Goal: Task Accomplishment & Management: Manage account settings

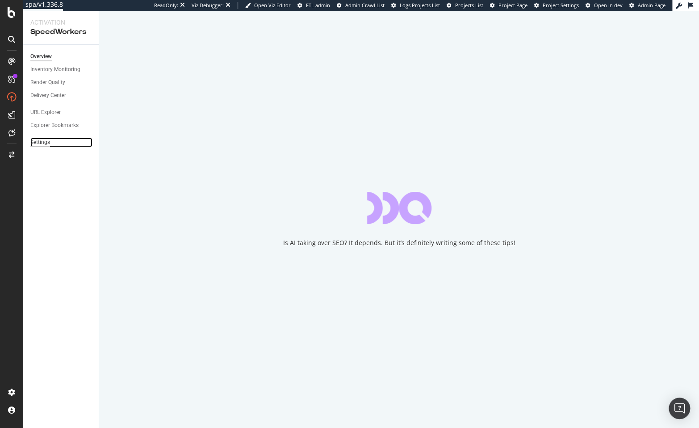
click at [38, 142] on div "Settings" at bounding box center [40, 142] width 20 height 9
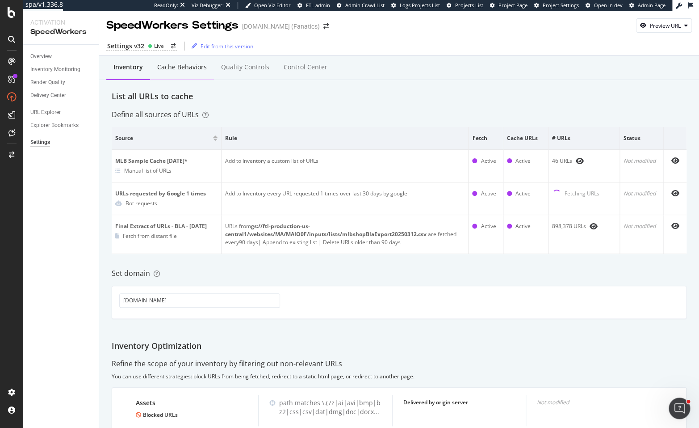
click at [175, 69] on div "Cache behaviors" at bounding box center [182, 67] width 50 height 9
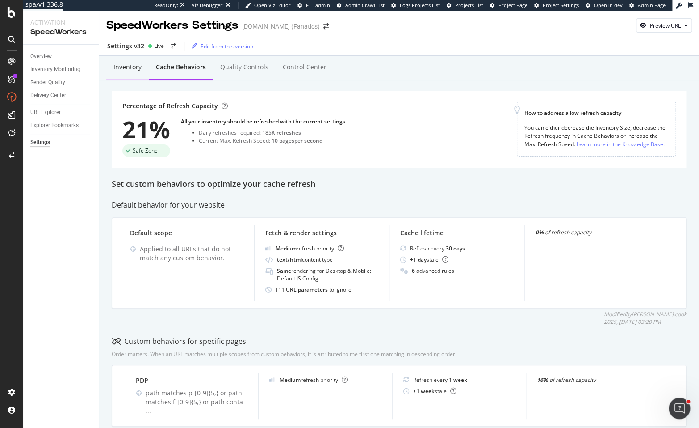
click at [123, 72] on div "Inventory" at bounding box center [127, 67] width 42 height 25
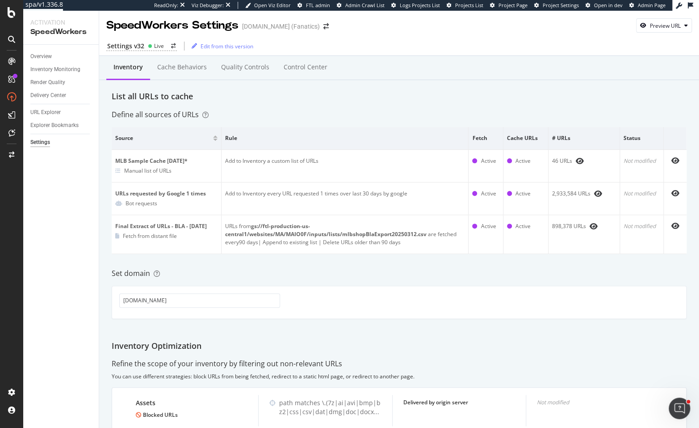
scroll to position [153, 0]
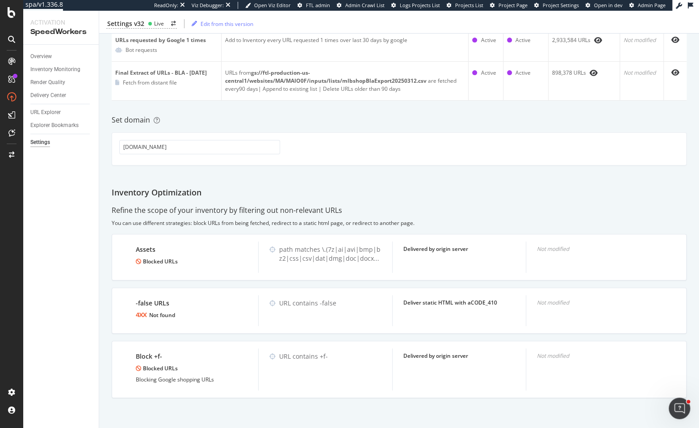
click at [474, 181] on div "Inventory Cache behaviors Quality Controls Control Center List all URLs to cach…" at bounding box center [399, 166] width 600 height 526
click at [330, 197] on div "Inventory Optimization" at bounding box center [399, 193] width 575 height 12
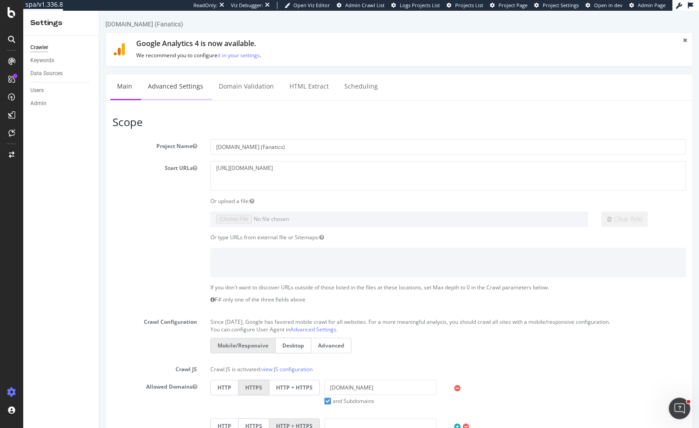
click at [190, 93] on link "Advanced Settings" at bounding box center [175, 86] width 69 height 25
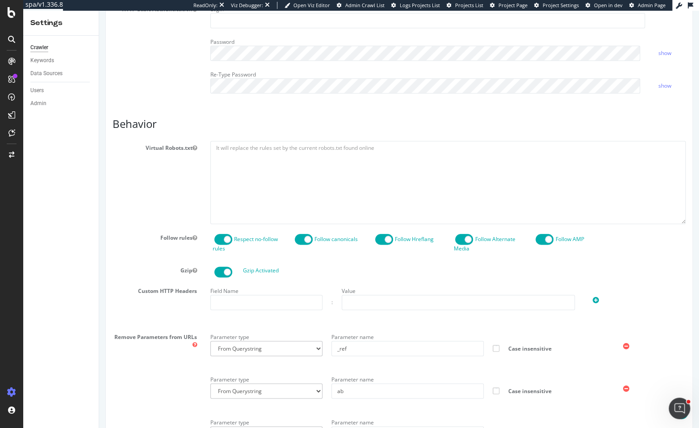
scroll to position [400, 0]
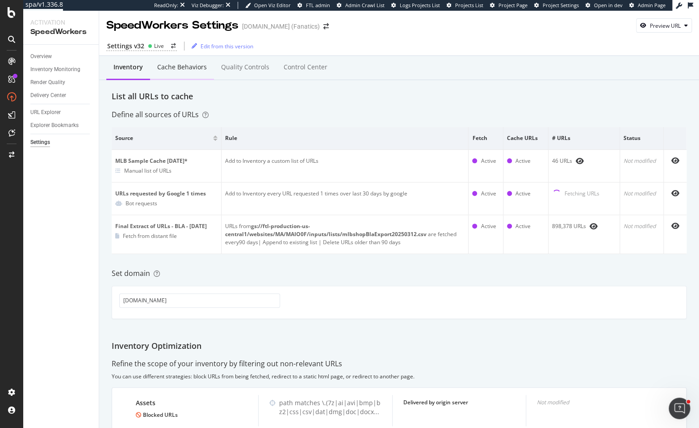
click at [195, 68] on div "Cache behaviors" at bounding box center [182, 67] width 50 height 9
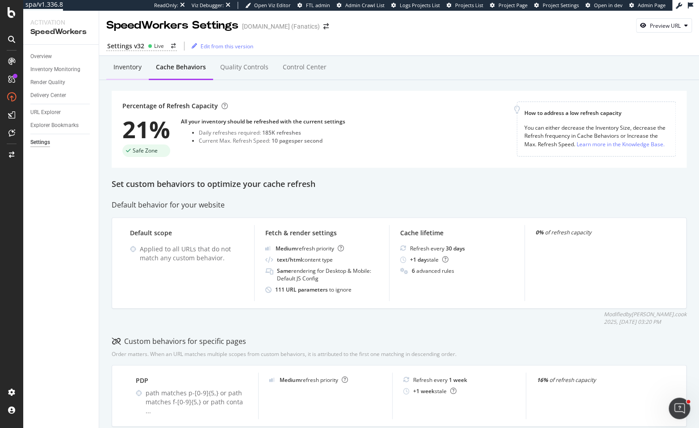
click at [121, 72] on div "Inventory" at bounding box center [127, 67] width 42 height 25
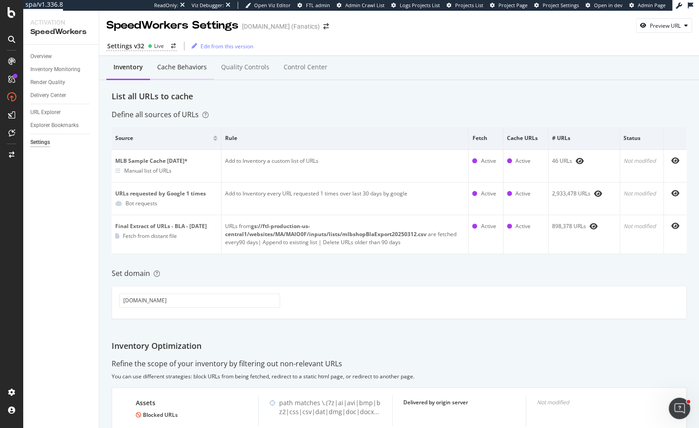
click at [184, 80] on div "Cache behaviors" at bounding box center [182, 67] width 64 height 25
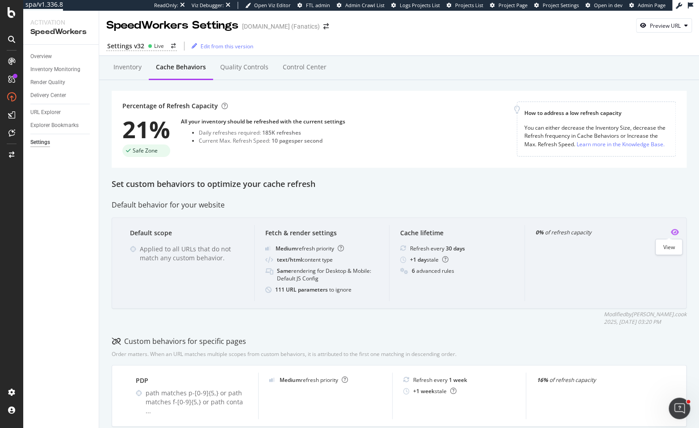
click at [671, 231] on icon "eye" at bounding box center [675, 231] width 8 height 7
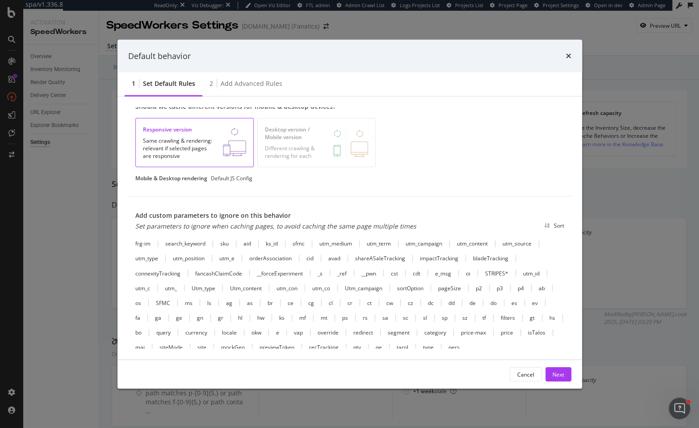
scroll to position [222, 0]
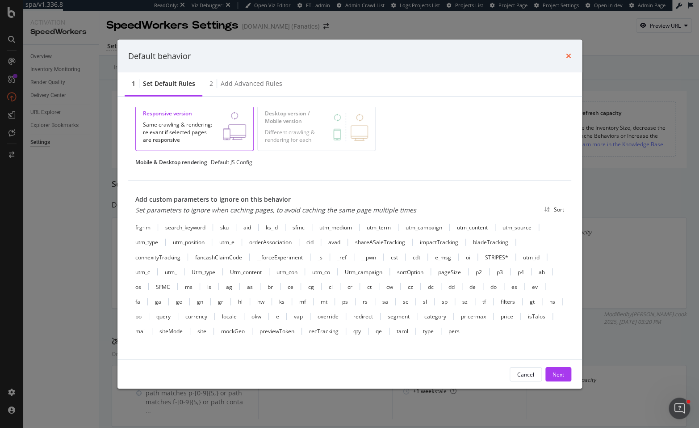
click at [569, 56] on icon "times" at bounding box center [568, 55] width 5 height 7
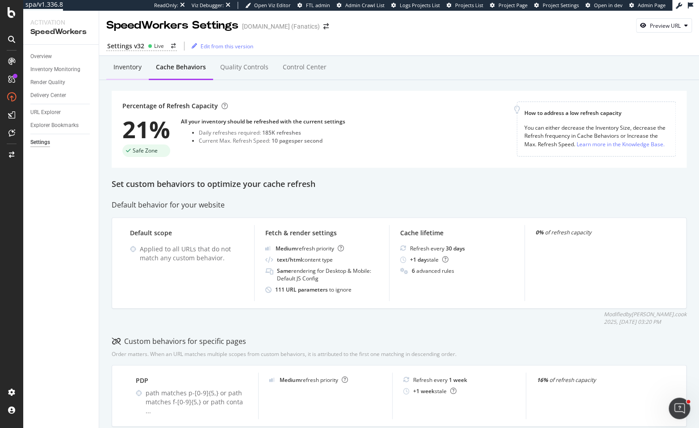
click at [141, 73] on div "Inventory" at bounding box center [127, 67] width 42 height 25
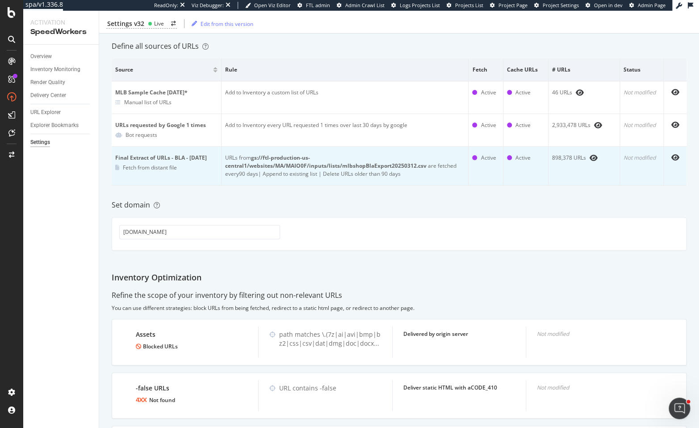
scroll to position [153, 0]
